Goal: Task Accomplishment & Management: Manage account settings

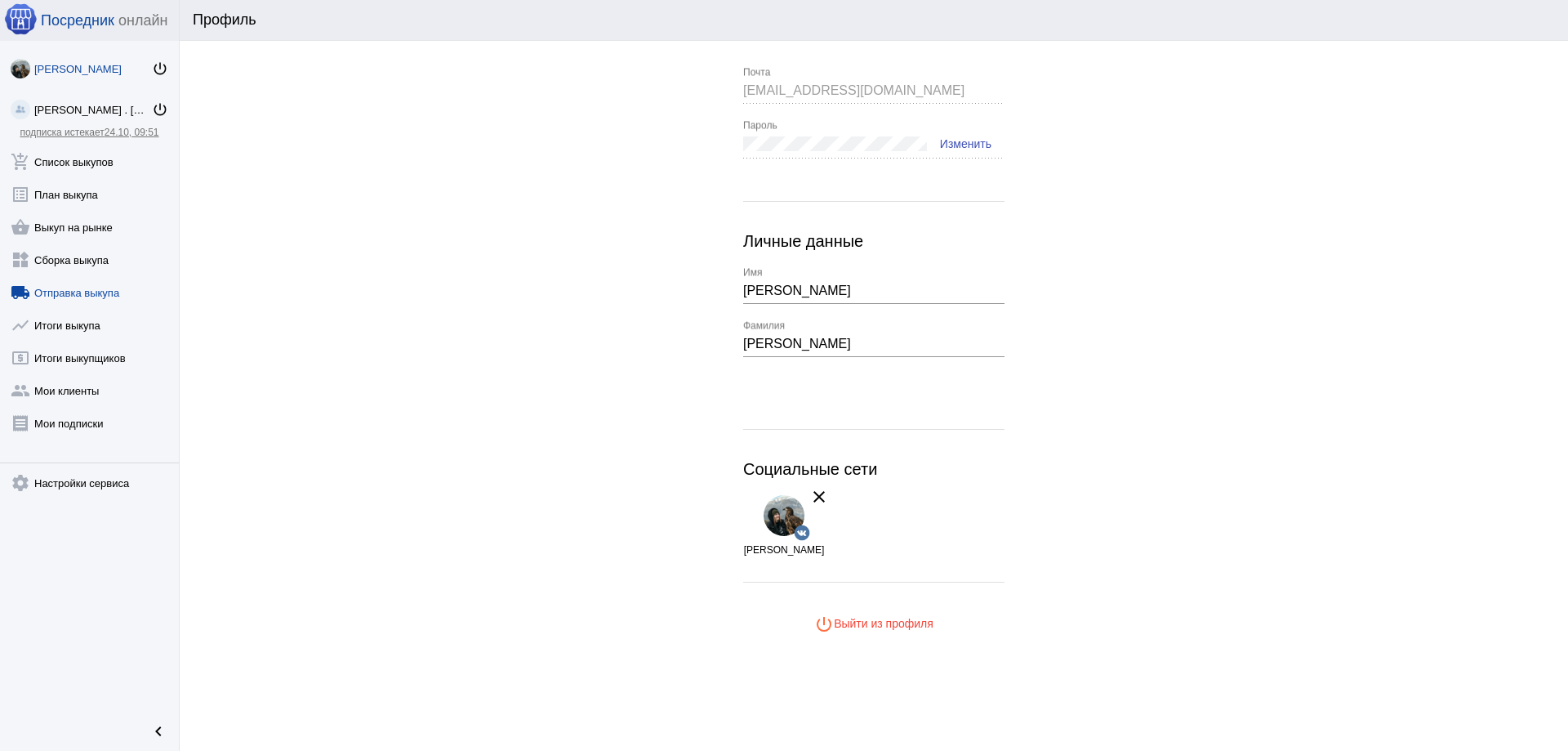
click at [90, 289] on link "local_shipping Отправка выкупа" at bounding box center [90, 289] width 179 height 33
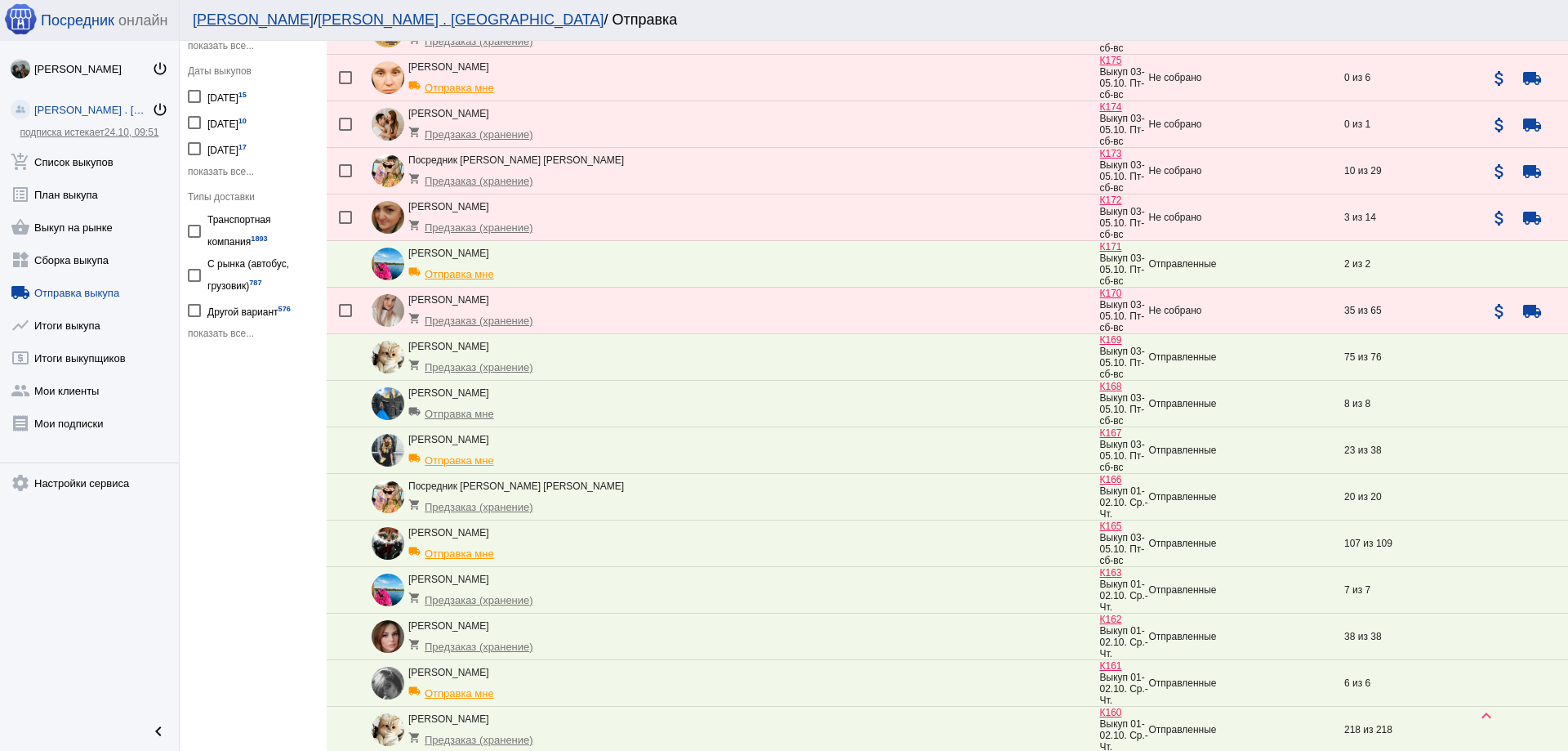
scroll to position [327, 0]
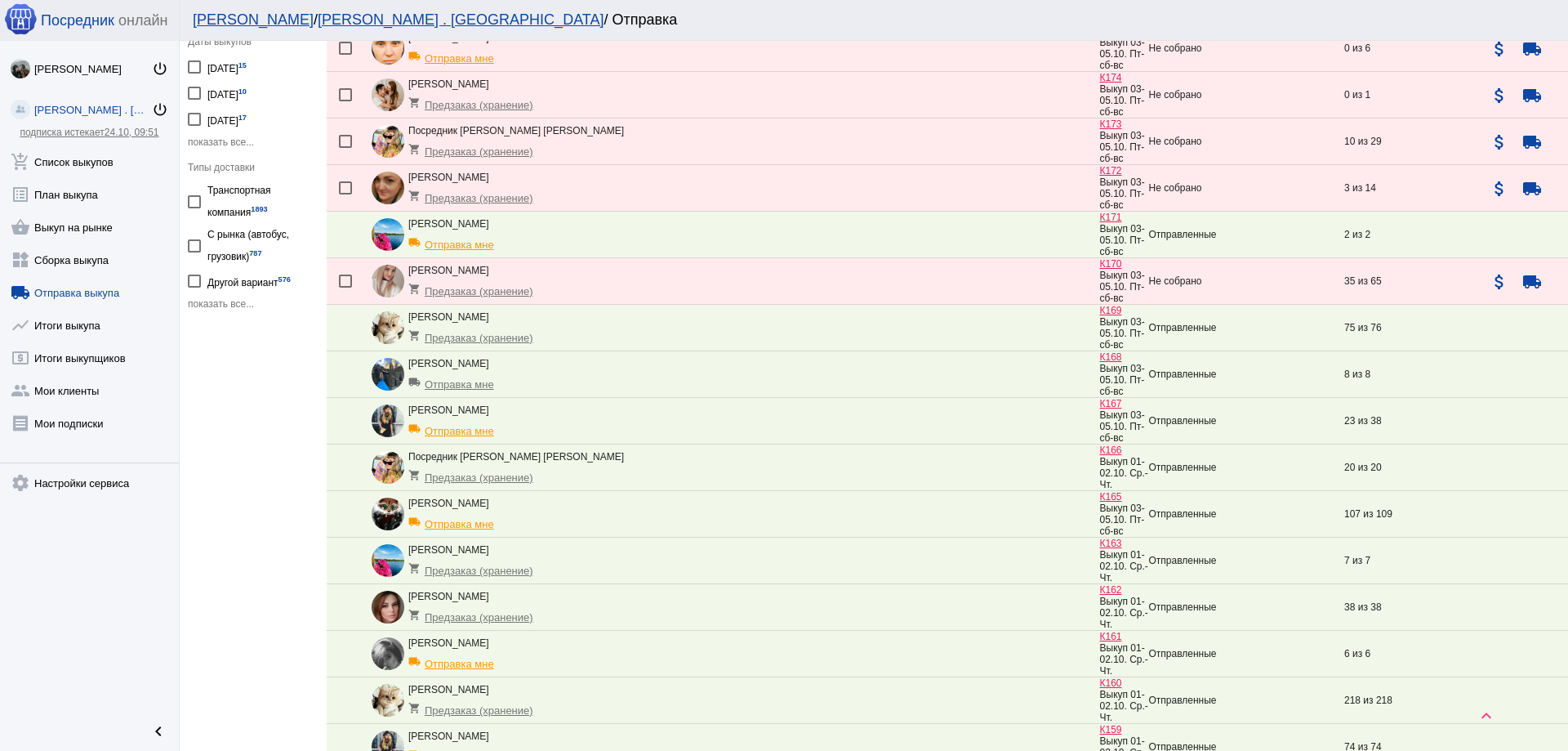
drag, startPoint x: 1219, startPoint y: 522, endPoint x: 1033, endPoint y: 509, distance: 186.5
click at [1033, 509] on tr "[PERSON_NAME] local_shipping Отправка мне К165 Выкуп 03-05.10. Пт-сб-вс Отправл…" at bounding box center [948, 514] width 1241 height 47
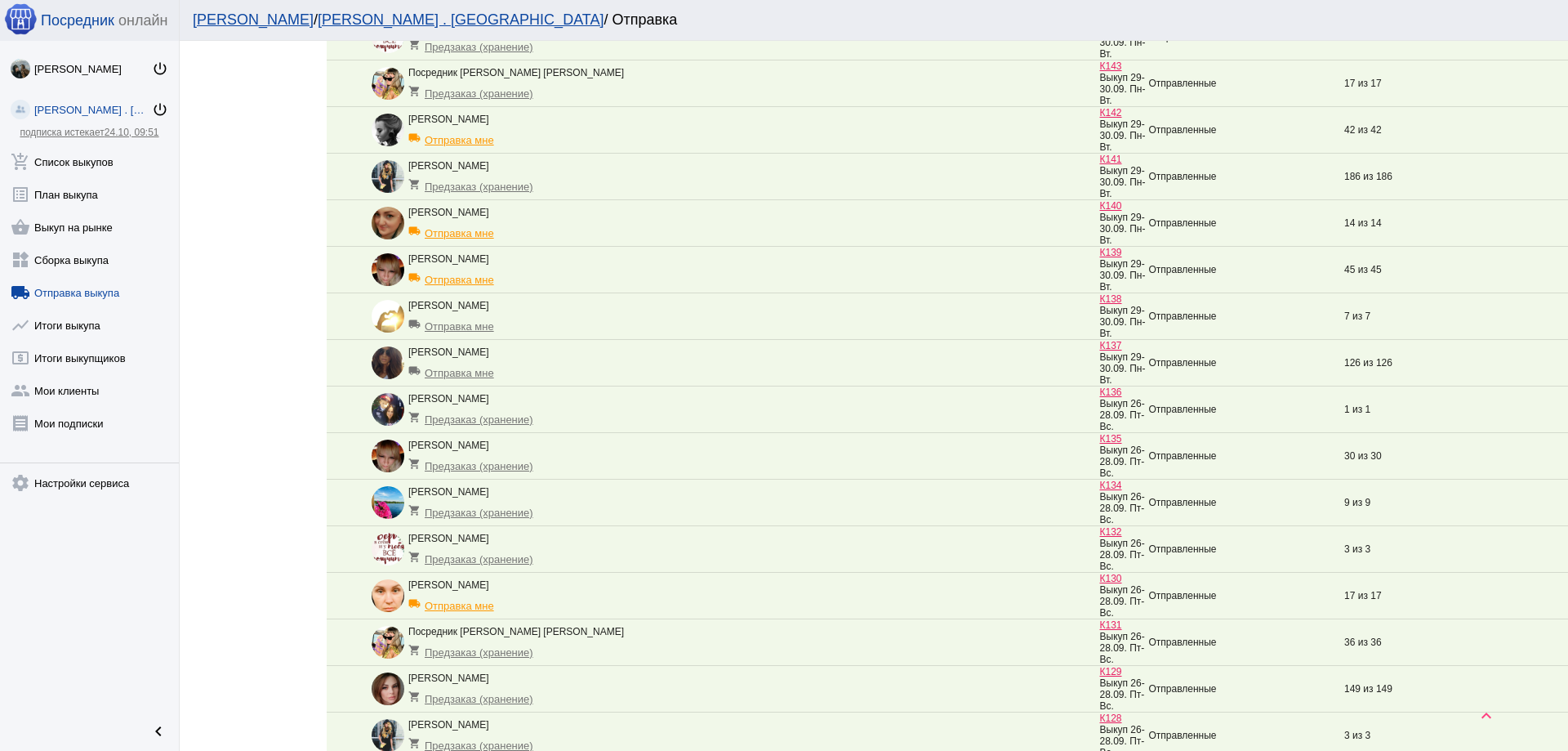
scroll to position [1821, 0]
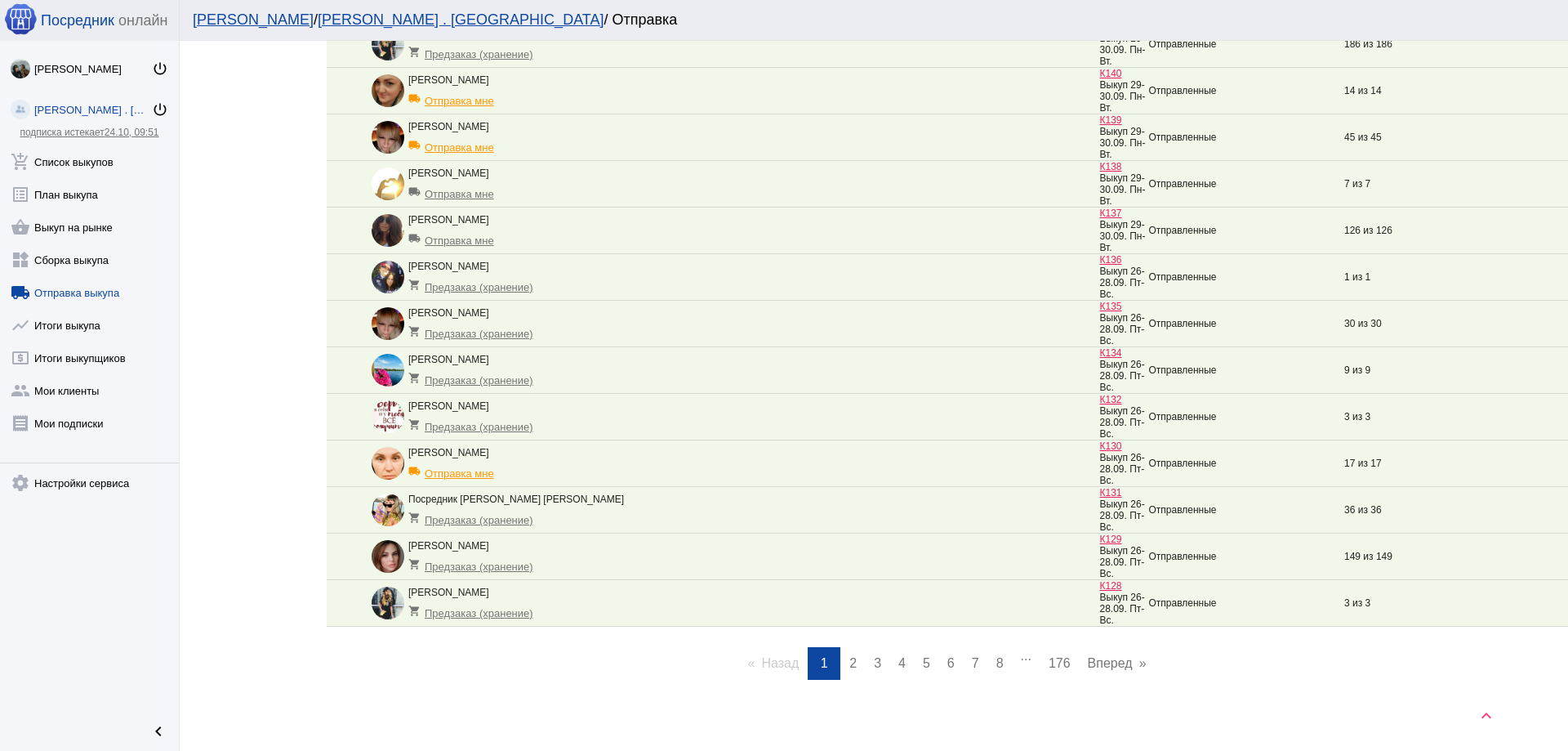
drag, startPoint x: 906, startPoint y: 659, endPoint x: 908, endPoint y: 649, distance: 10.2
click at [905, 660] on link "page 4" at bounding box center [901, 663] width 24 height 33
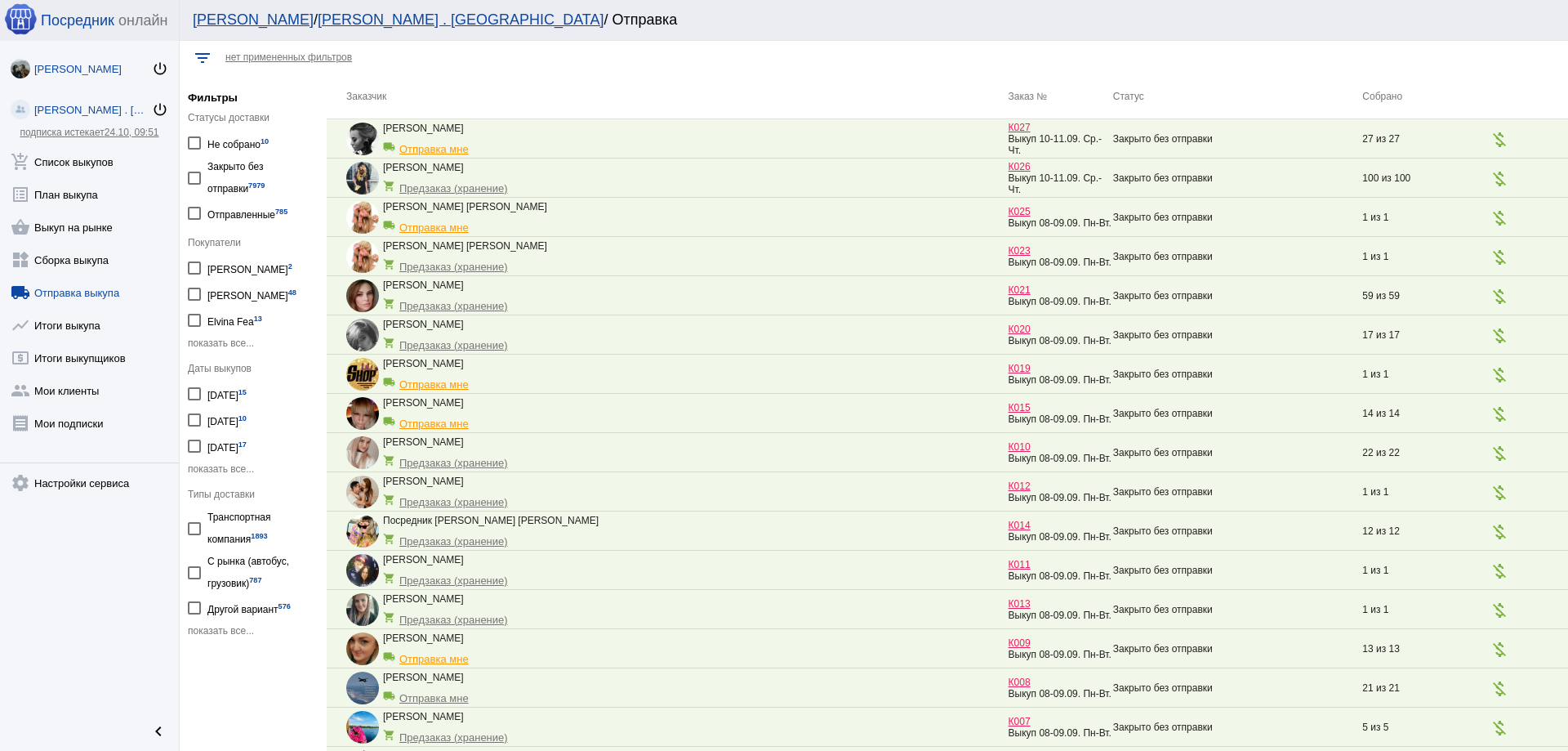
click at [103, 68] on div "[PERSON_NAME]" at bounding box center [93, 69] width 118 height 12
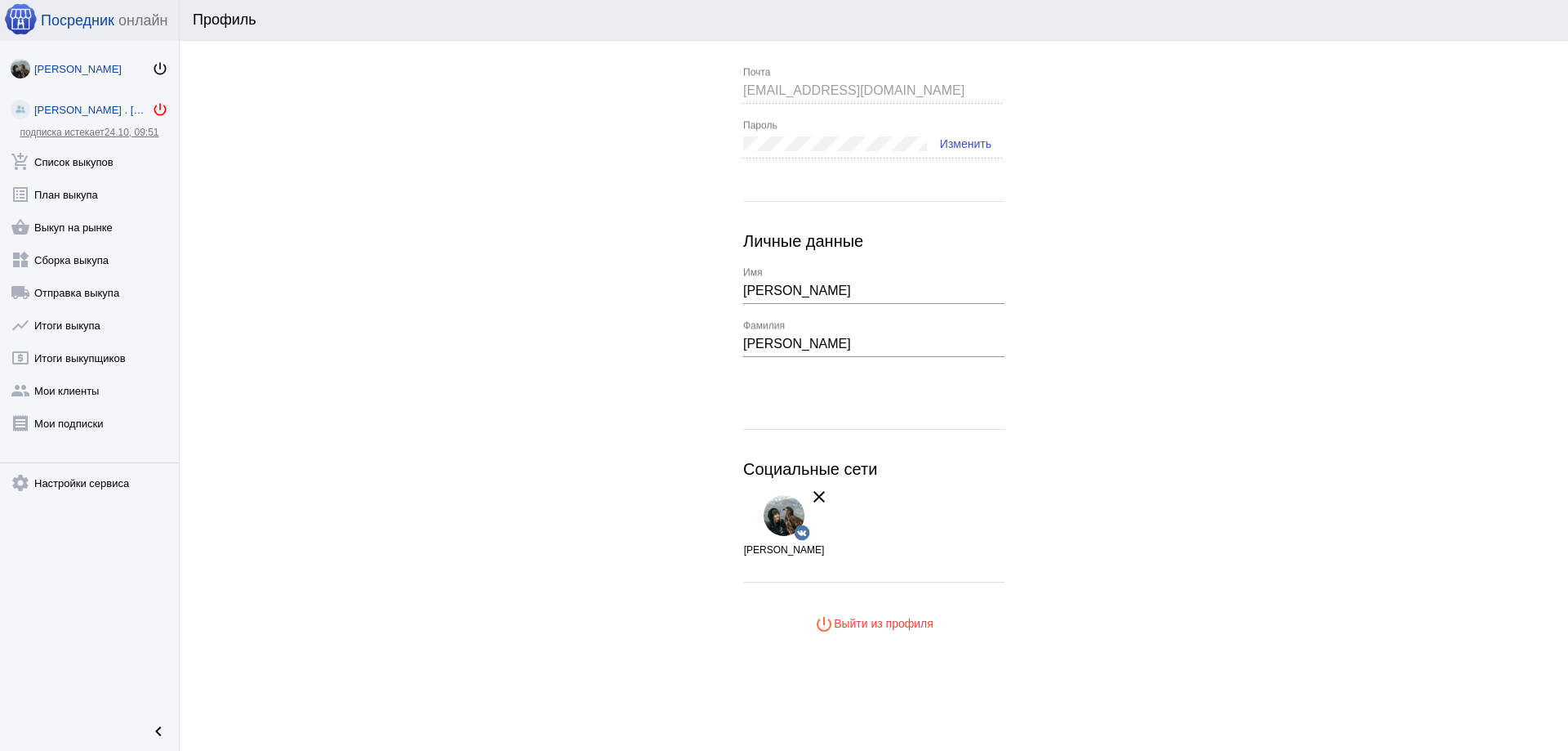
click at [158, 112] on mat-icon "power_settings_new" at bounding box center [160, 109] width 16 height 16
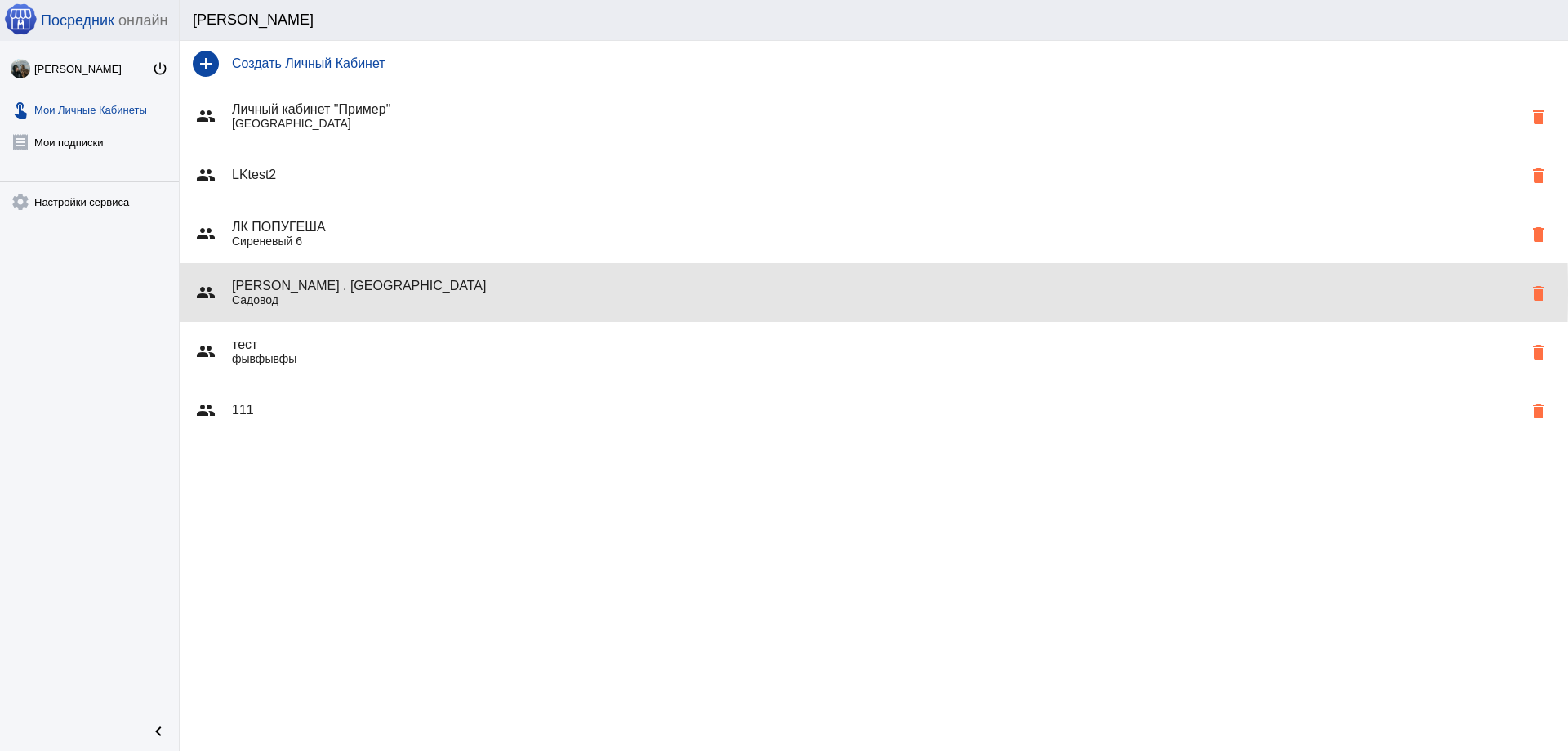
click at [379, 293] on h4 "[PERSON_NAME] . [GEOGRAPHIC_DATA]" at bounding box center [878, 286] width 1291 height 15
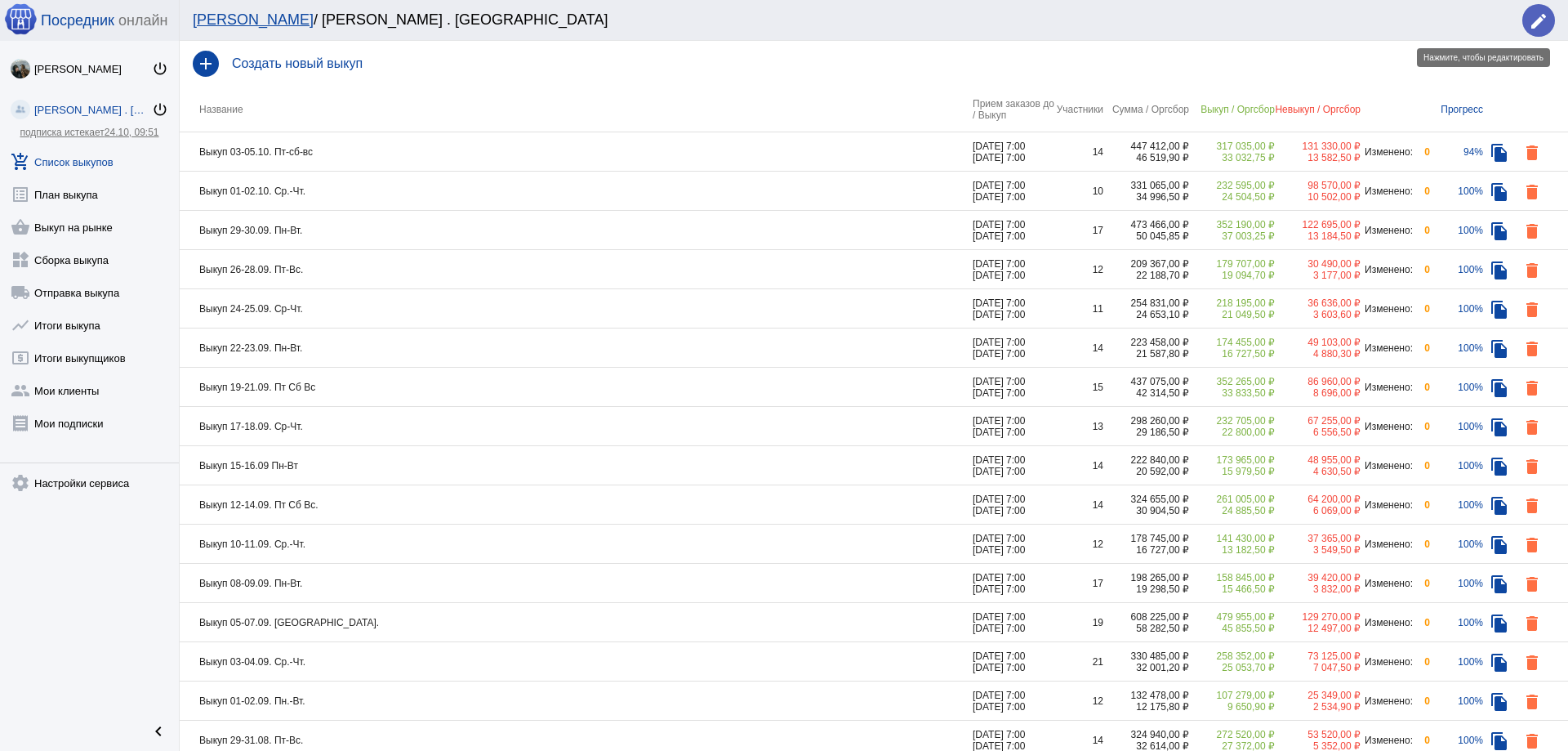
drag, startPoint x: 1533, startPoint y: 23, endPoint x: 1372, endPoint y: 22, distance: 161.0
click at [1520, 25] on div "[PERSON_NAME] / [PERSON_NAME] . Sадовод edit" at bounding box center [874, 20] width 1388 height 41
click at [1531, 12] on mat-icon "edit" at bounding box center [1539, 21] width 20 height 20
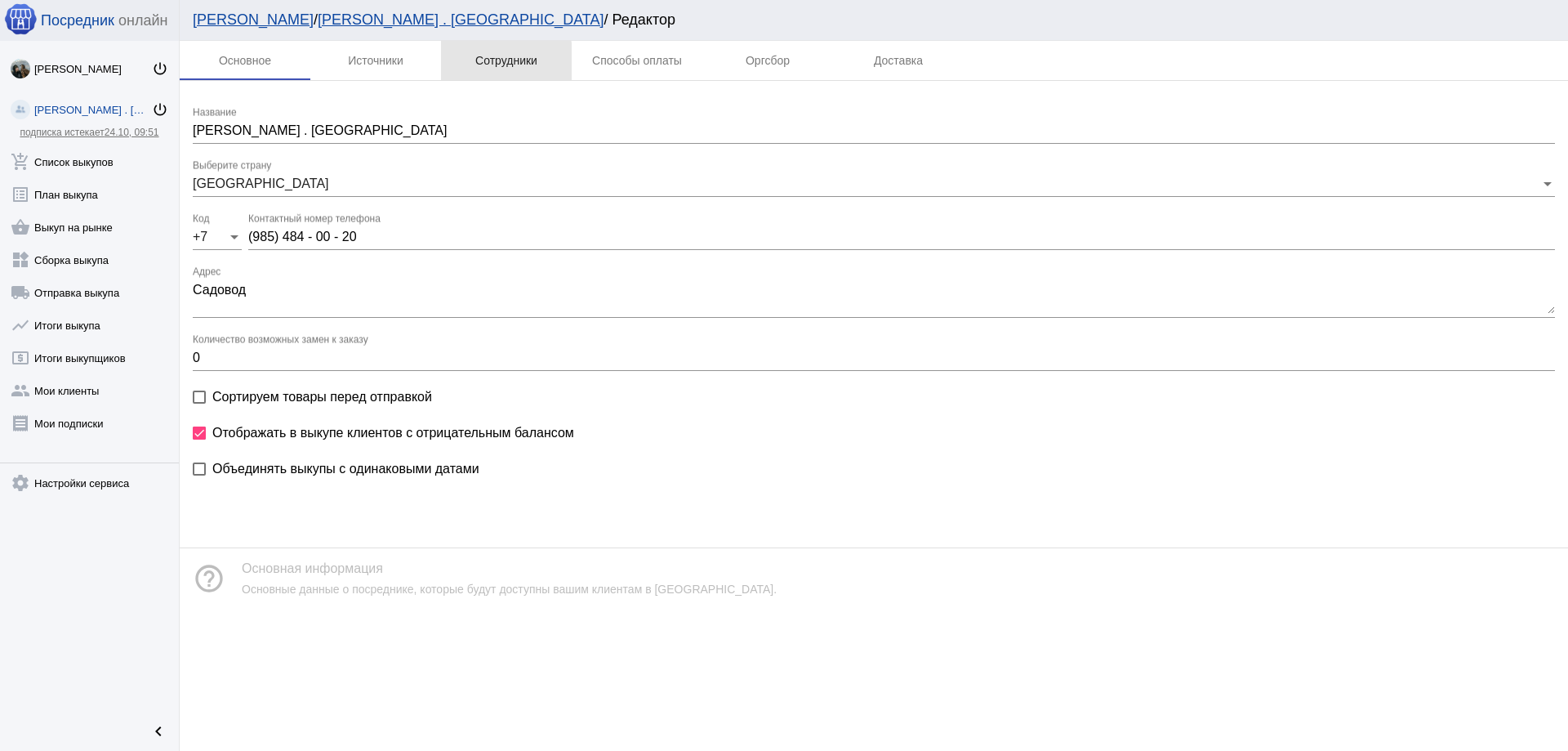
drag, startPoint x: 466, startPoint y: 66, endPoint x: 467, endPoint y: 74, distance: 8.1
click at [467, 66] on div "Сотрудники" at bounding box center [505, 60] width 130 height 39
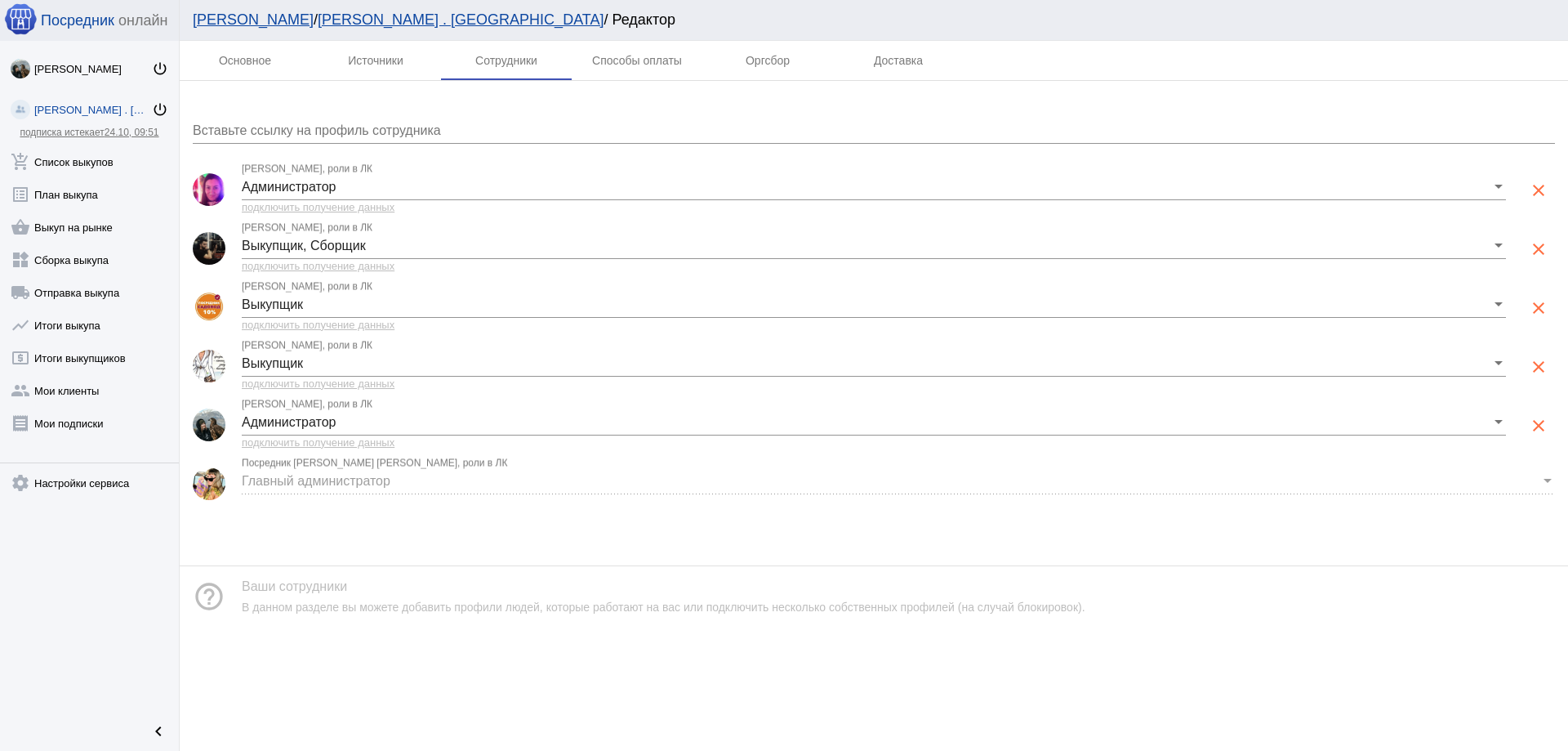
click at [1541, 425] on mat-icon "clear" at bounding box center [1539, 426] width 20 height 20
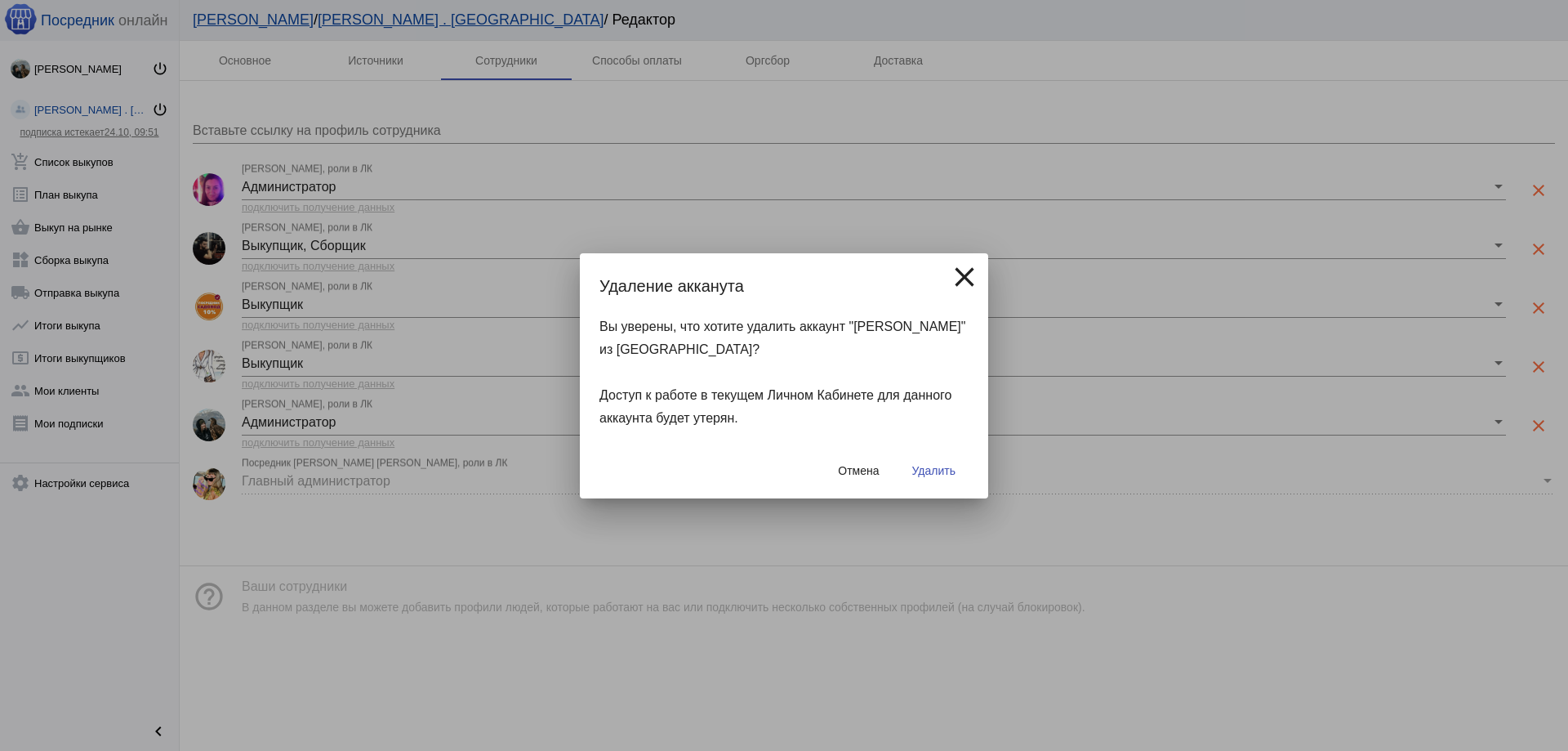
click at [930, 473] on span "Удалить" at bounding box center [933, 470] width 43 height 13
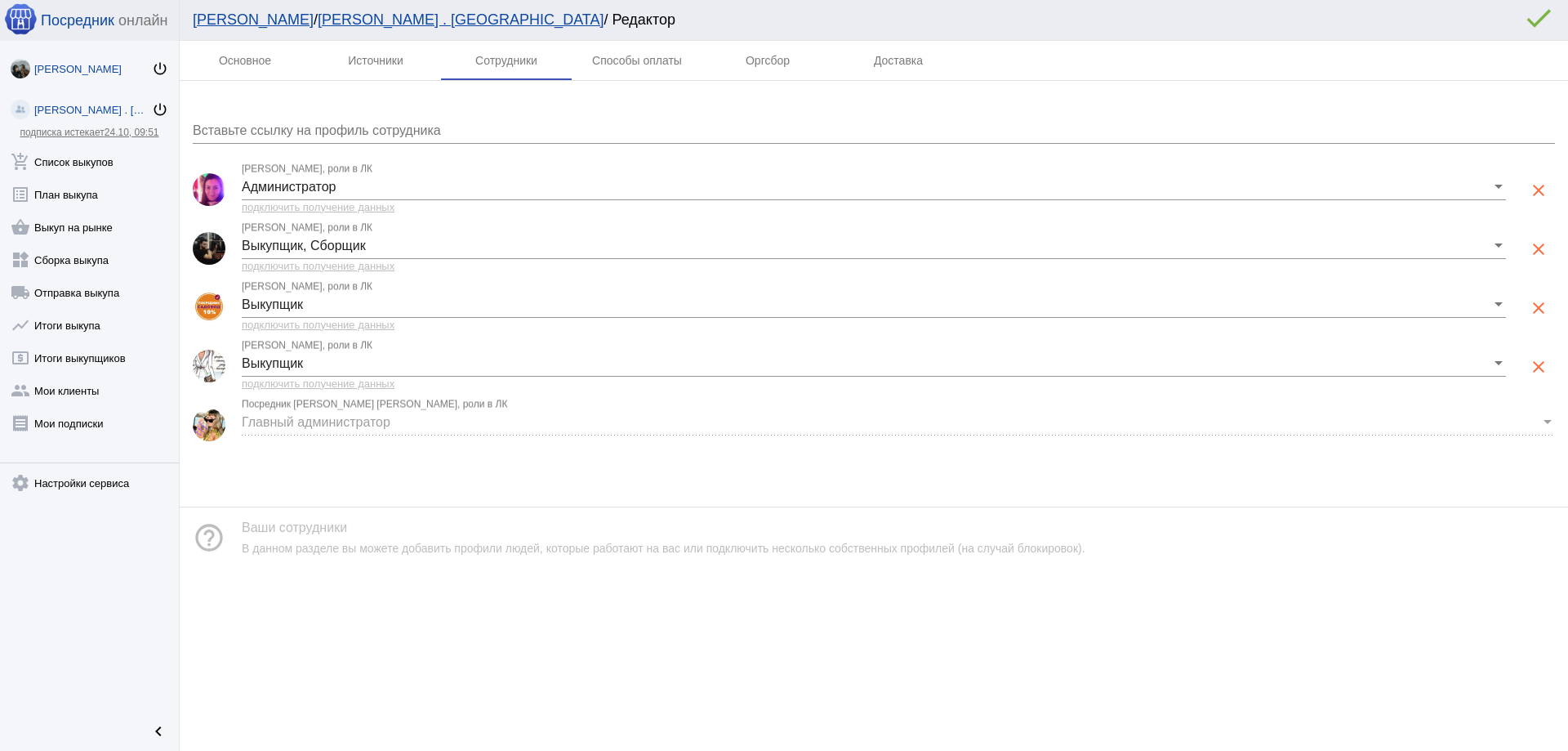
click at [67, 72] on div "[PERSON_NAME]" at bounding box center [93, 69] width 118 height 12
